Goal: Information Seeking & Learning: Find specific fact

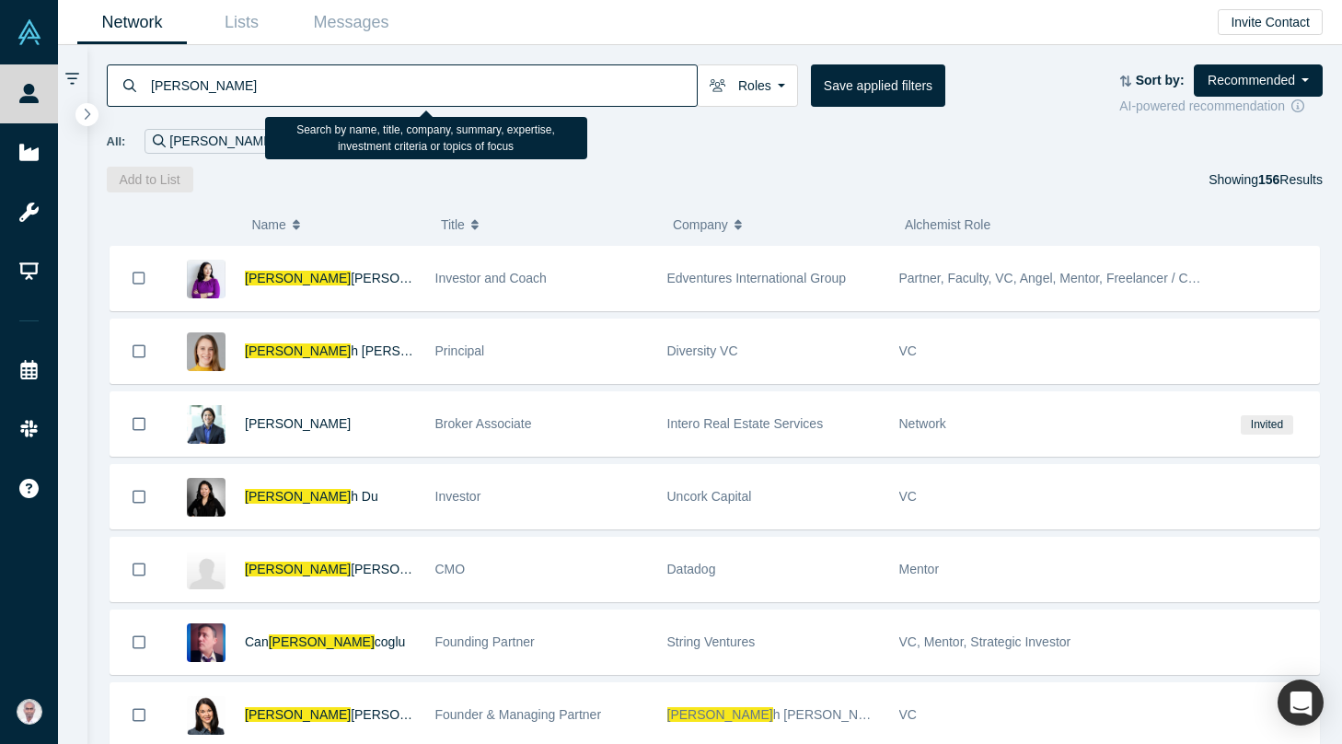
scroll to position [1318, 0]
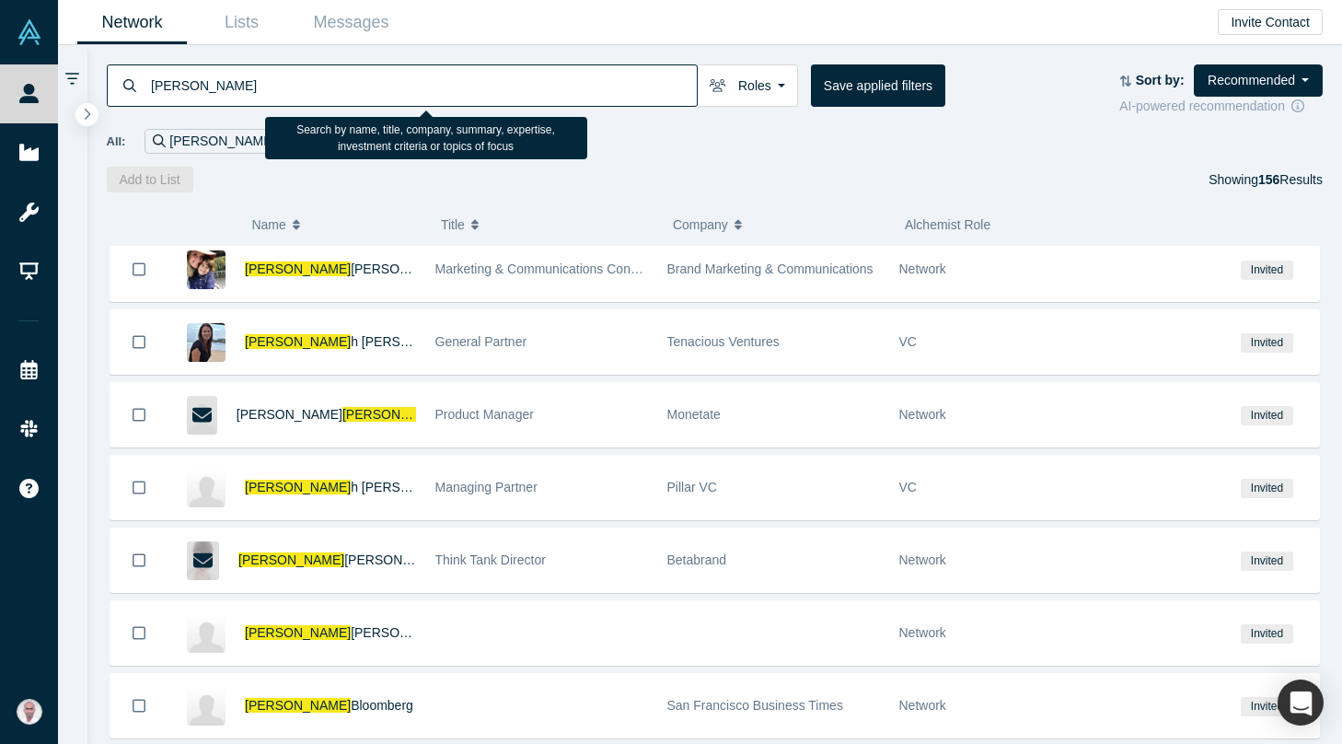
click at [376, 78] on input "[PERSON_NAME]" at bounding box center [423, 84] width 548 height 43
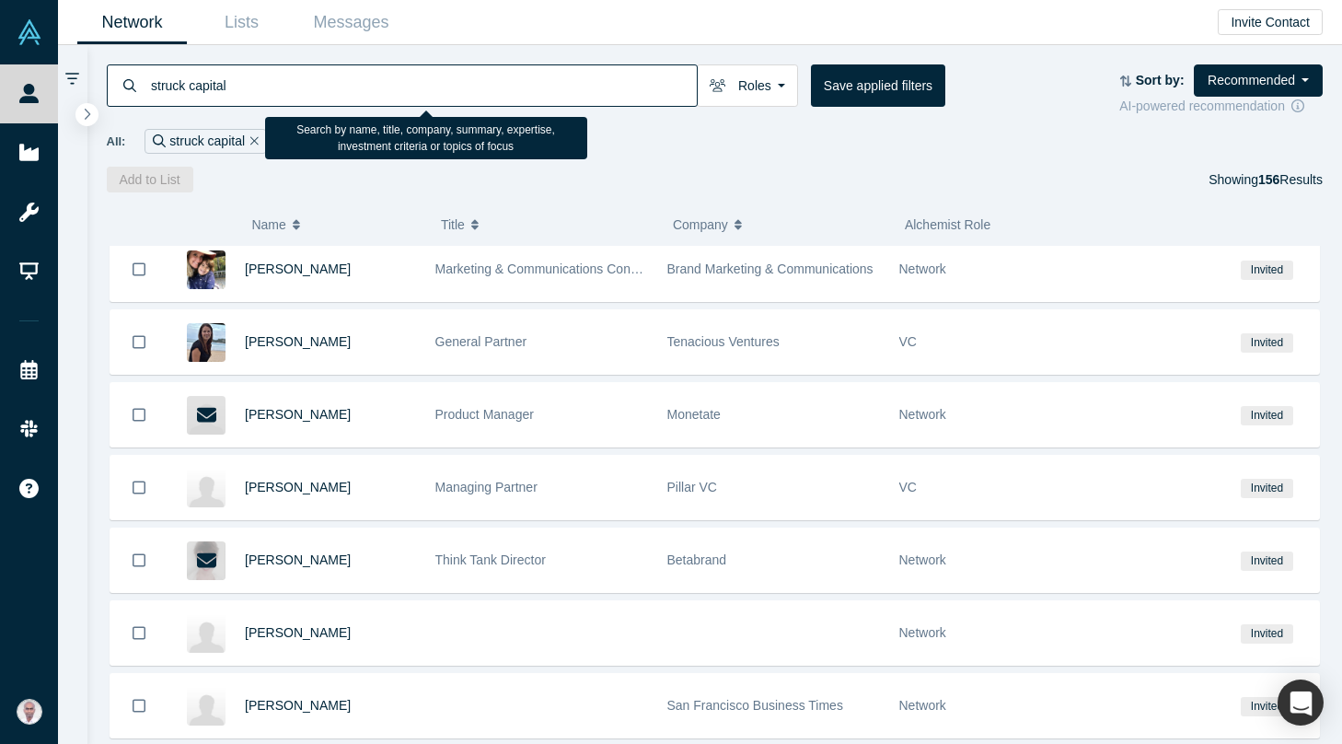
type input "struck capital"
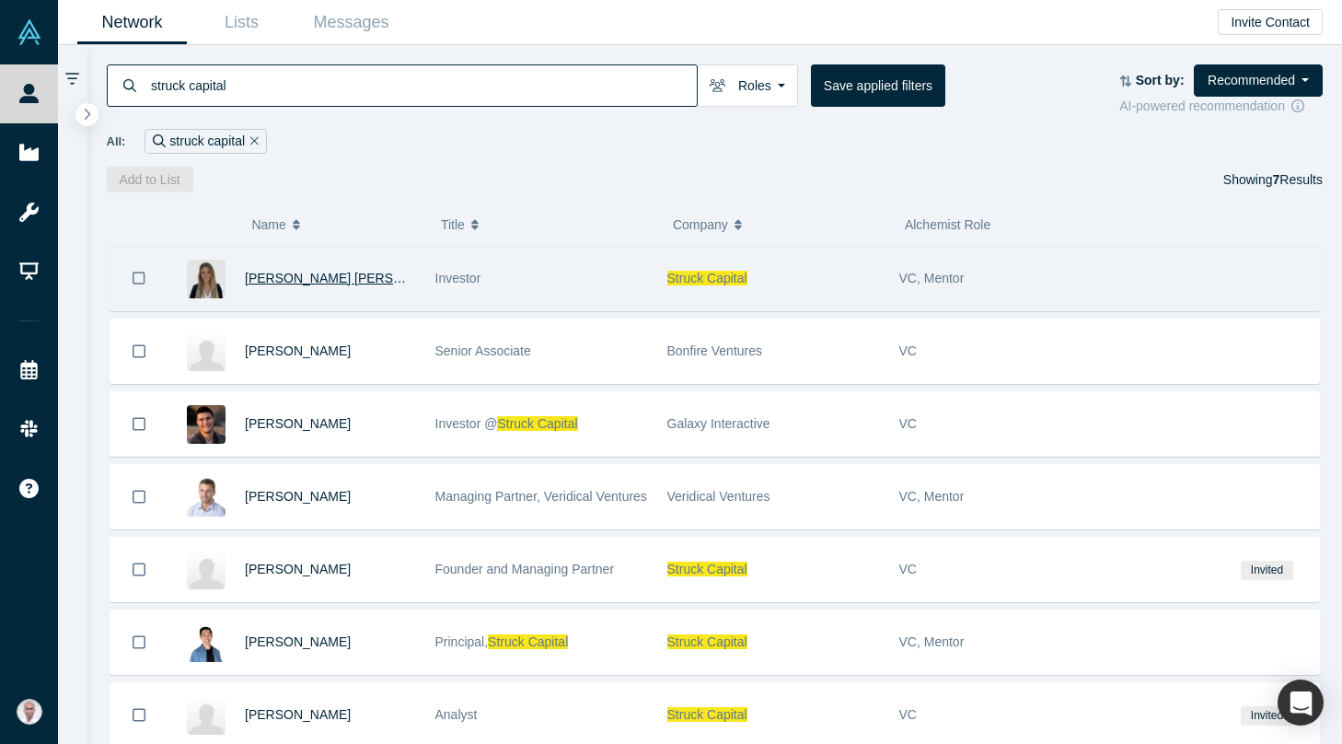
click at [272, 275] on span "[PERSON_NAME] [PERSON_NAME] Buraya" at bounding box center [375, 278] width 260 height 15
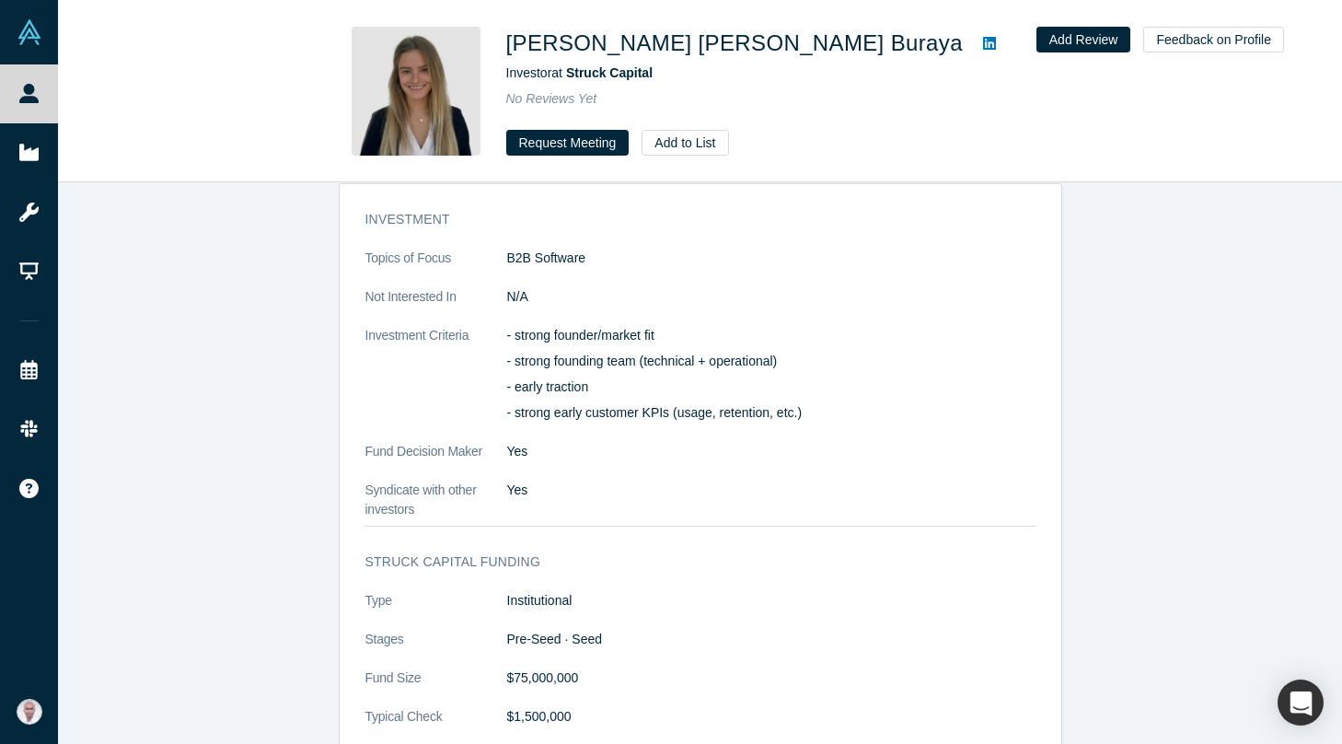
scroll to position [1568, 0]
